Goal: Task Accomplishment & Management: Use online tool/utility

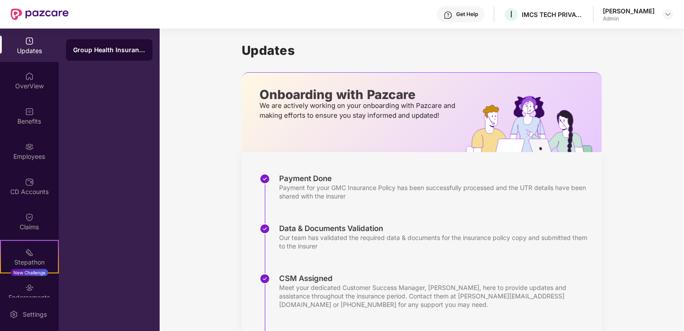
scroll to position [143, 0]
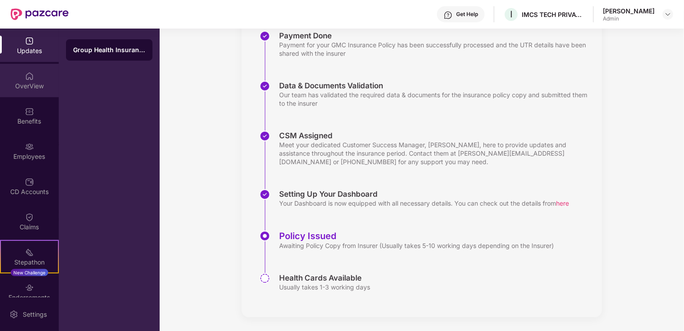
click at [29, 73] on img at bounding box center [29, 76] width 9 height 9
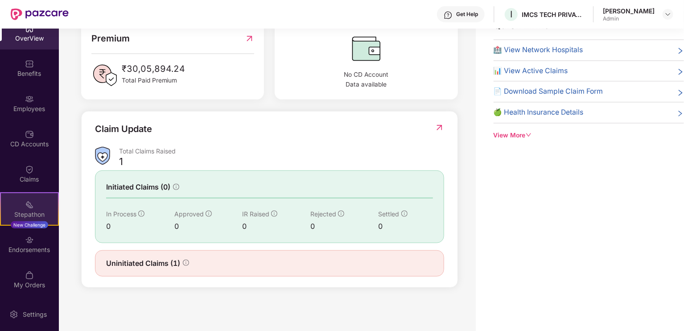
scroll to position [48, 0]
click at [29, 208] on img at bounding box center [29, 204] width 9 height 9
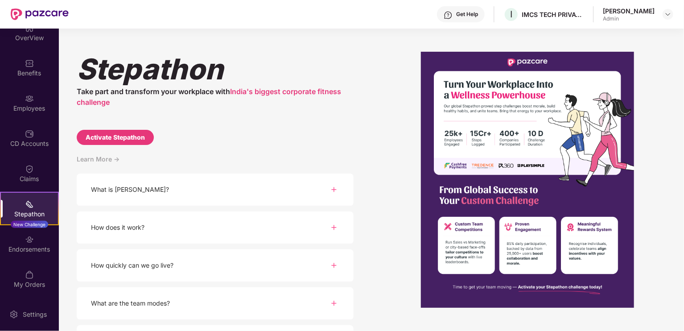
click at [113, 132] on div "Activate Stepathon" at bounding box center [115, 137] width 59 height 10
select select "****"
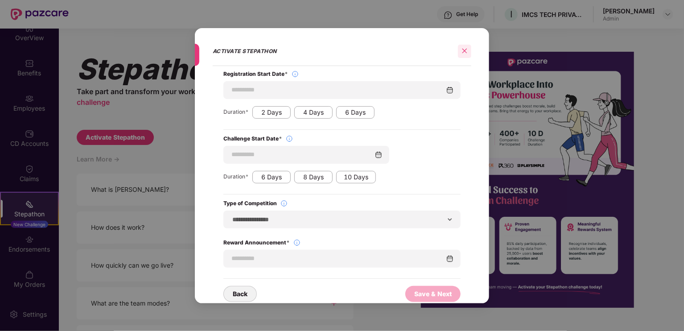
click at [465, 46] on div at bounding box center [464, 51] width 13 height 13
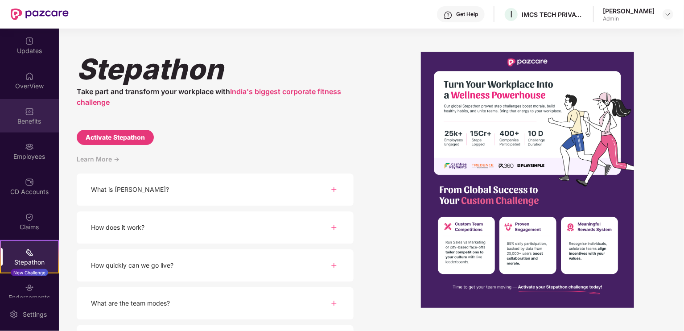
click at [29, 121] on div "Benefits" at bounding box center [29, 121] width 59 height 9
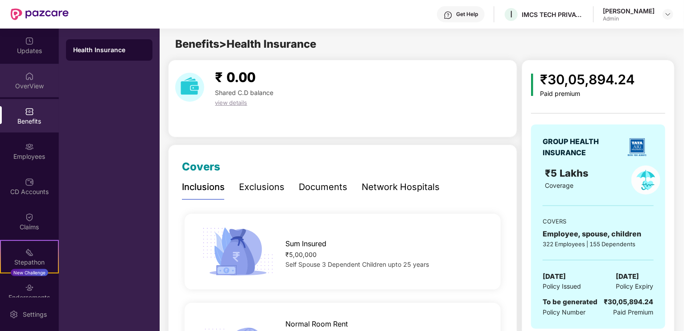
click at [29, 80] on img at bounding box center [29, 76] width 9 height 9
